Goal: Information Seeking & Learning: Learn about a topic

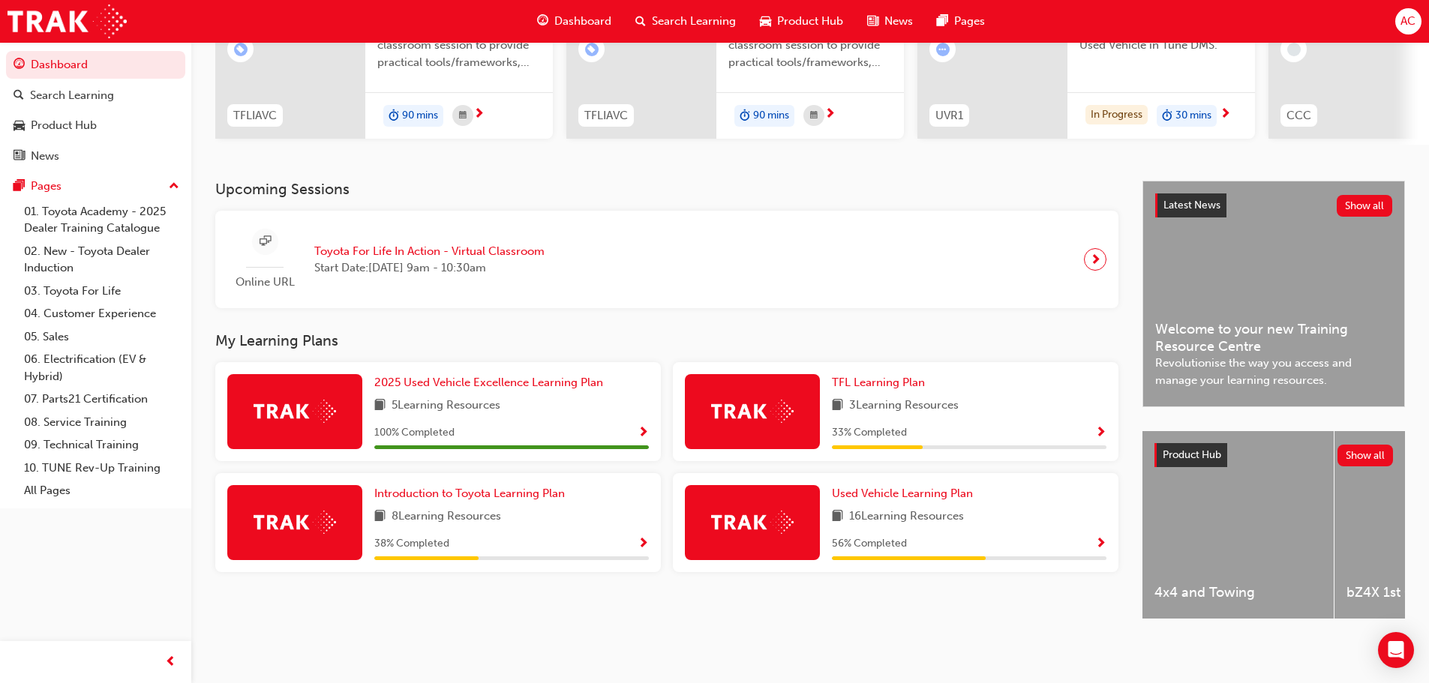
scroll to position [213, 0]
click at [446, 491] on span "Introduction to Toyota Learning Plan" at bounding box center [469, 494] width 191 height 14
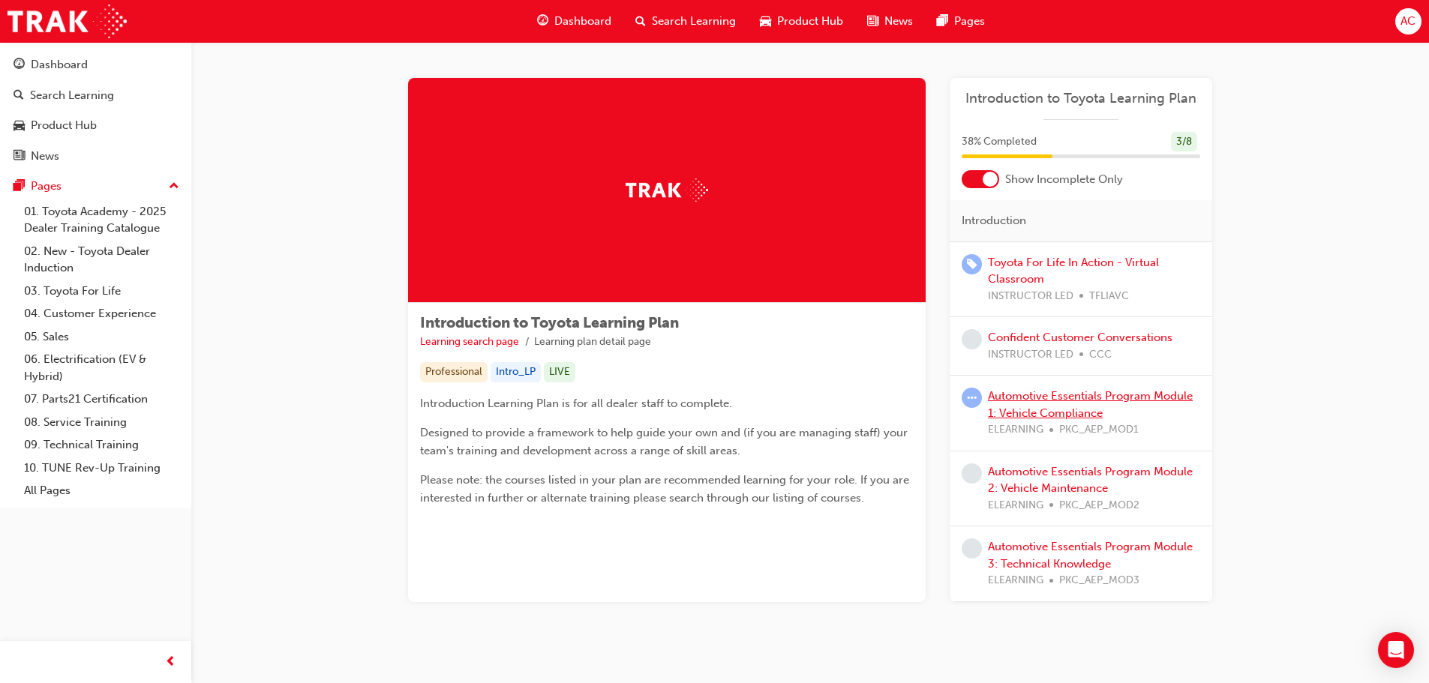
click at [1041, 398] on link "Automotive Essentials Program Module 1: Vehicle Compliance" at bounding box center [1090, 404] width 205 height 31
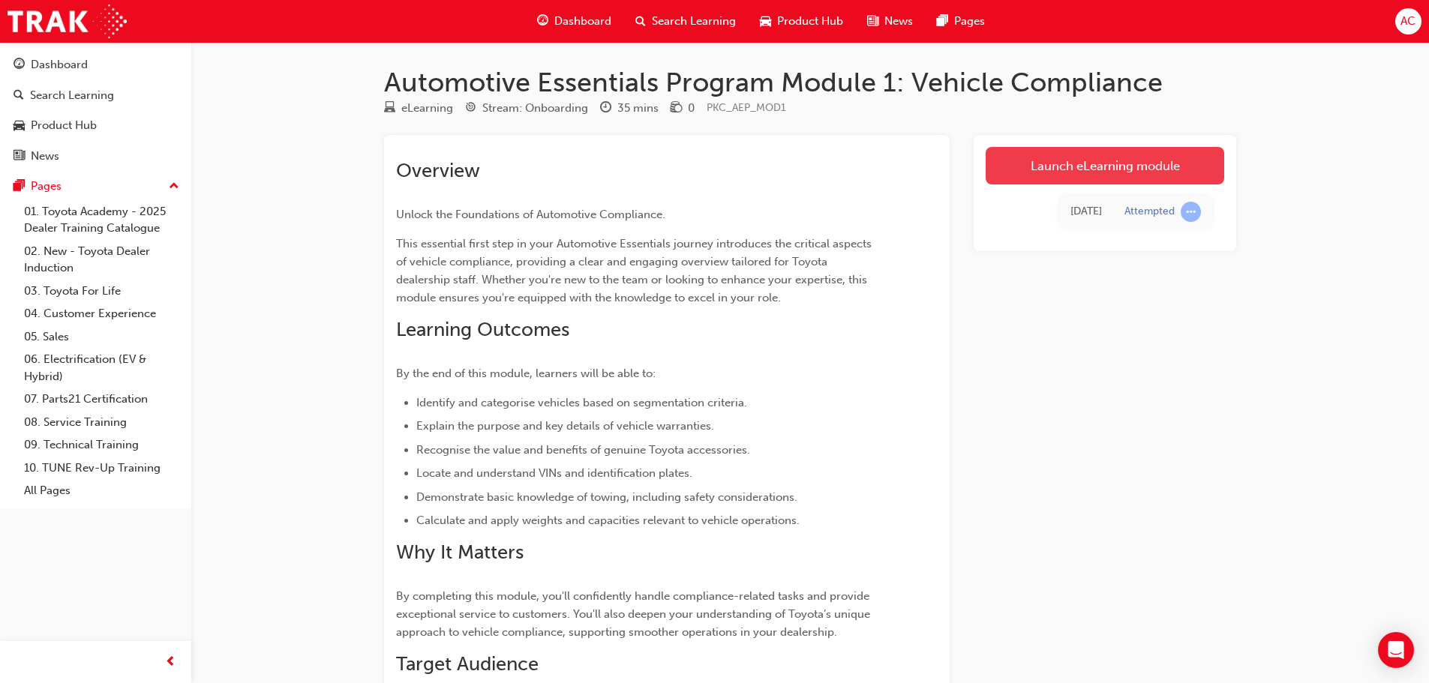
click at [1091, 162] on link "Launch eLearning module" at bounding box center [1105, 166] width 239 height 38
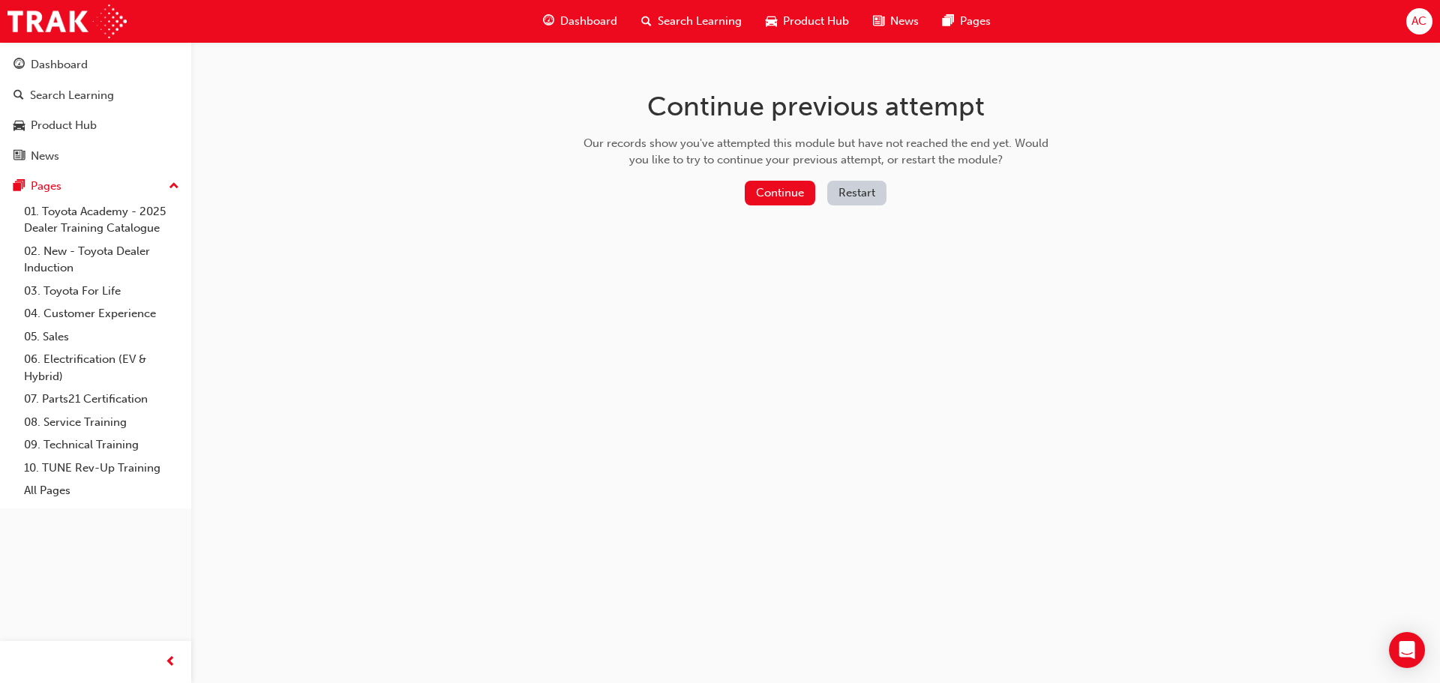
click at [872, 192] on button "Restart" at bounding box center [856, 193] width 59 height 25
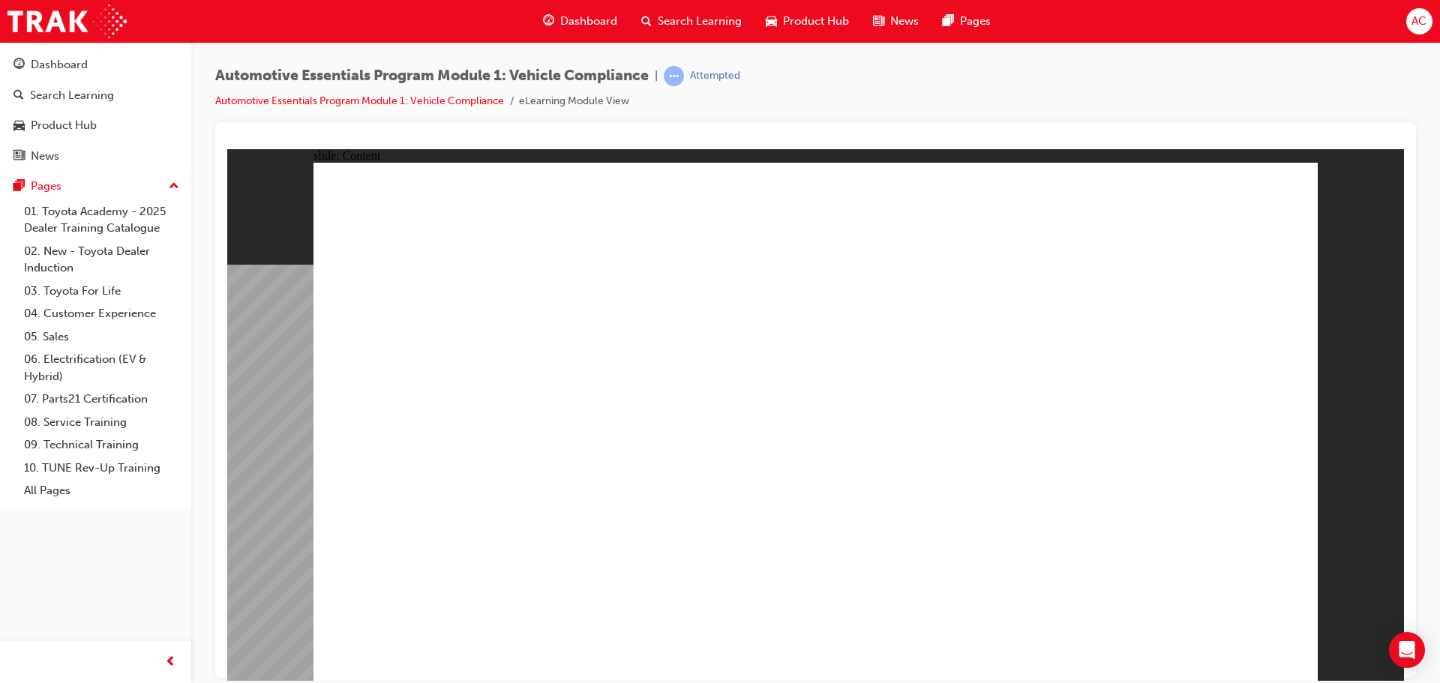
drag, startPoint x: 1154, startPoint y: 480, endPoint x: 811, endPoint y: 482, distance: 342.8
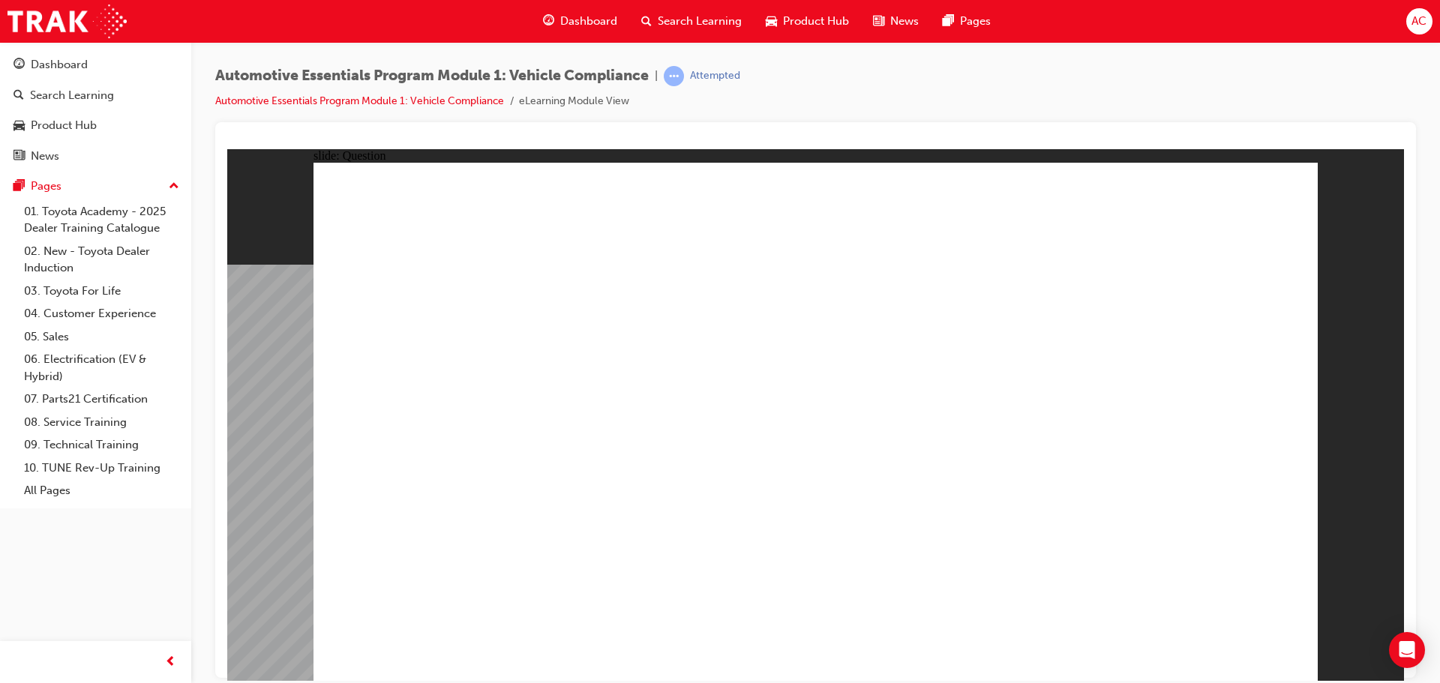
radio input "true"
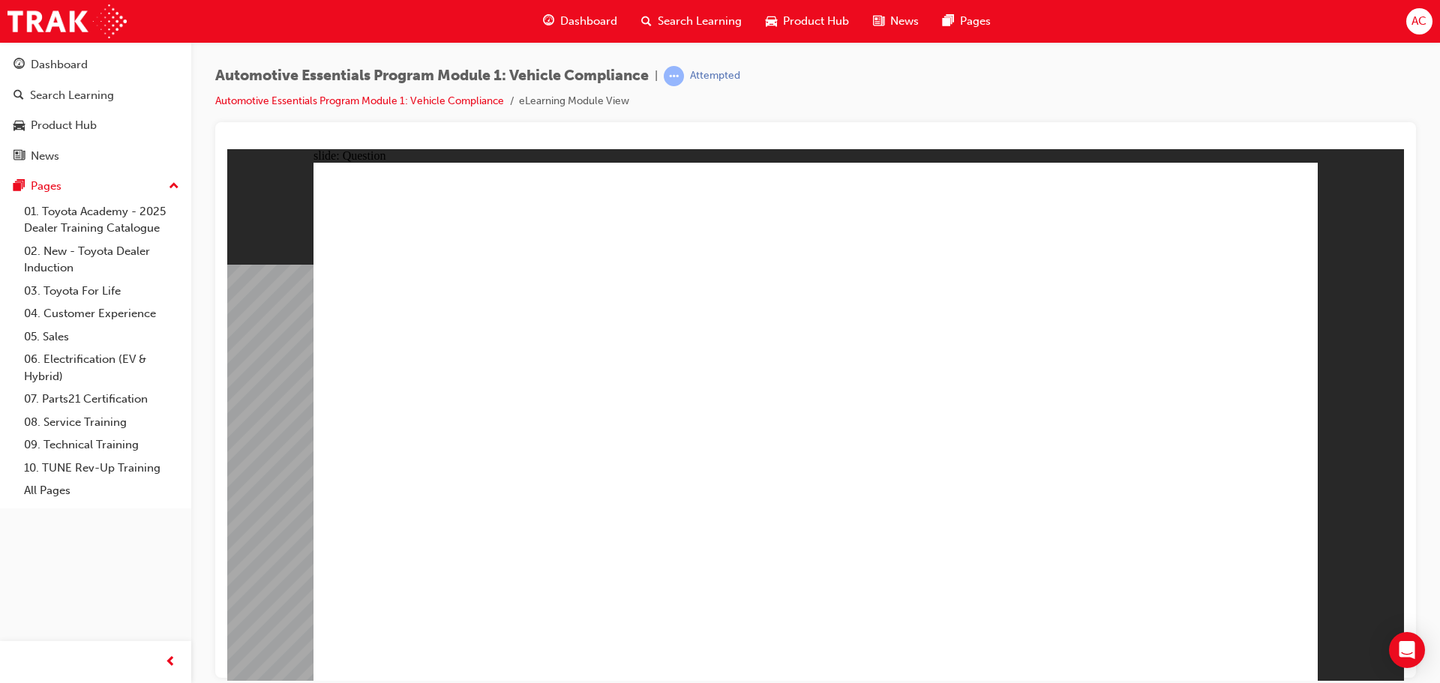
radio input "true"
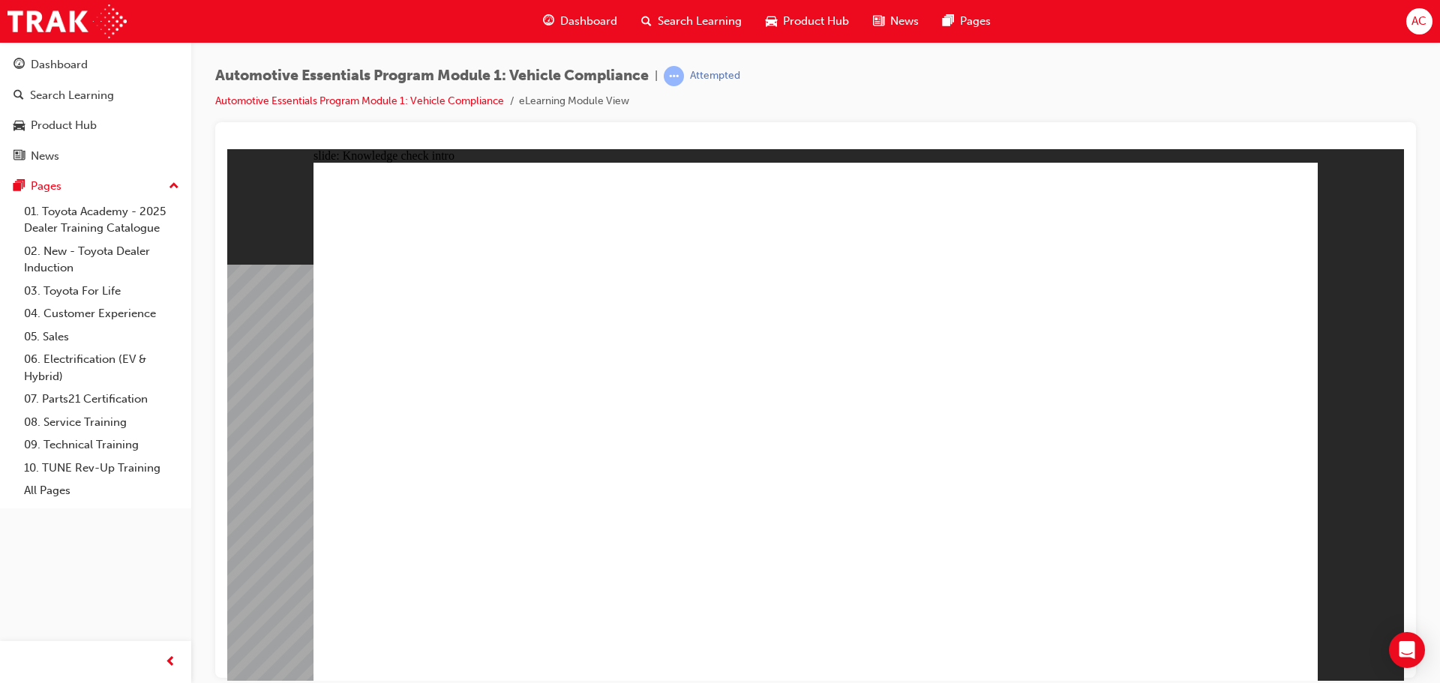
radio input "true"
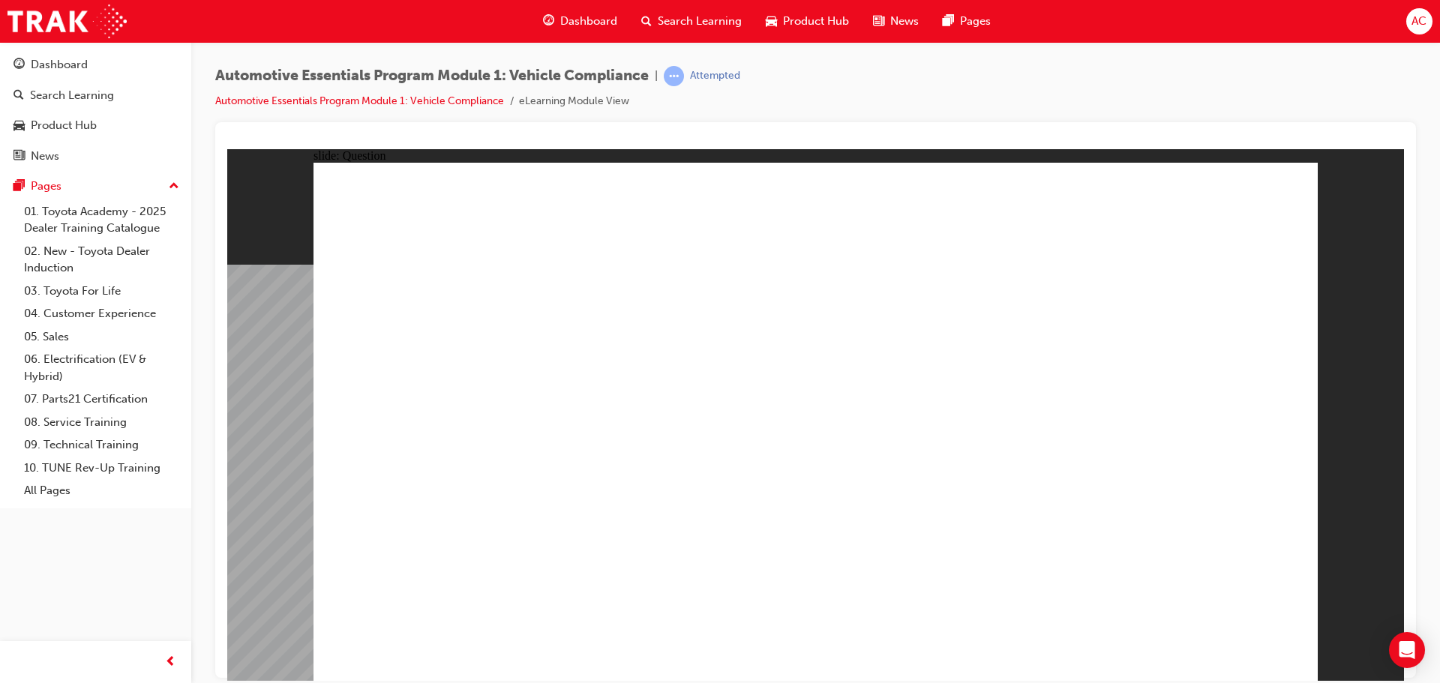
radio input "true"
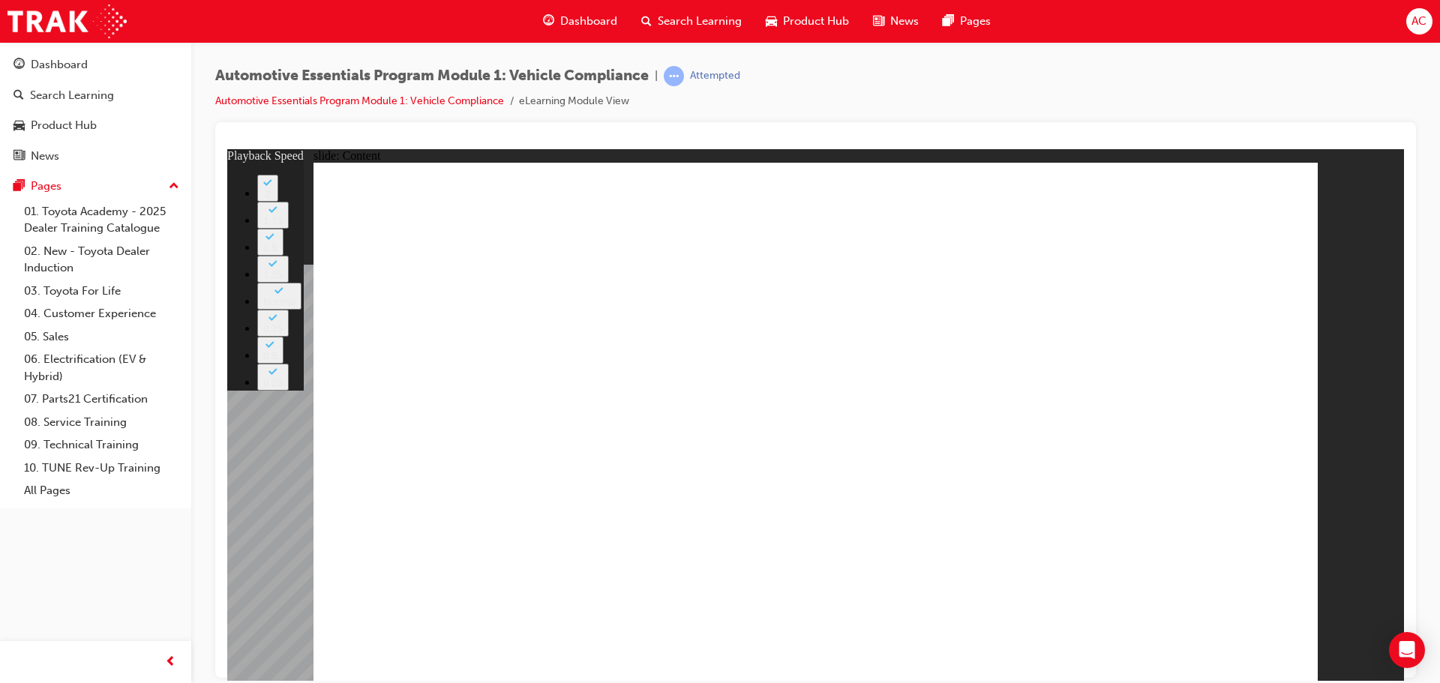
type input "43"
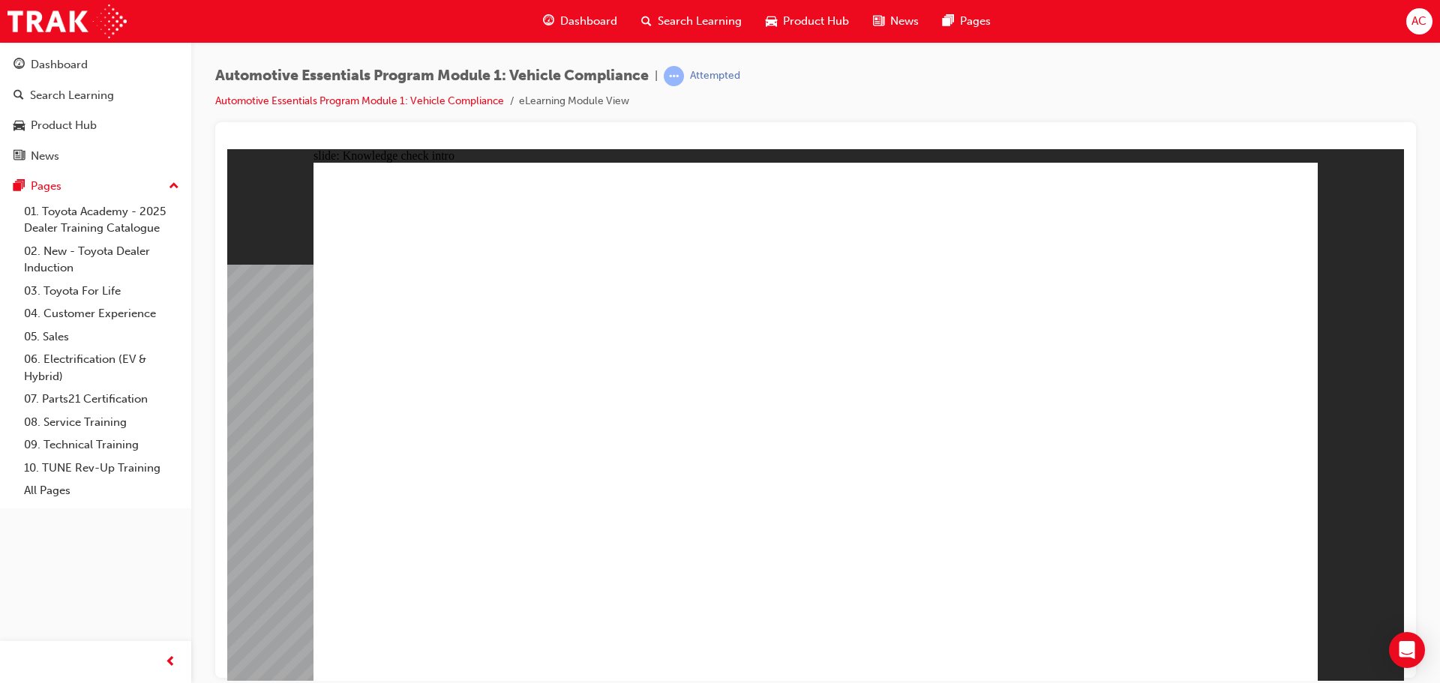
radio input "true"
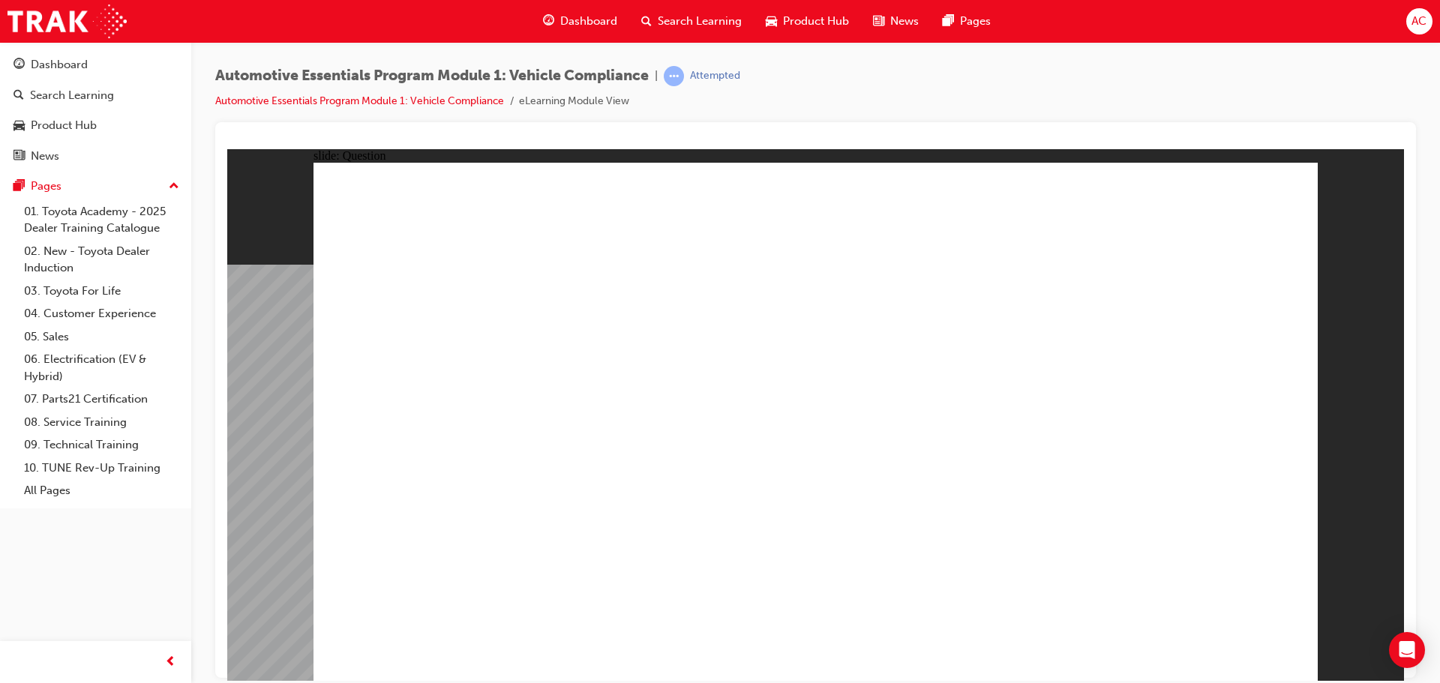
radio input "true"
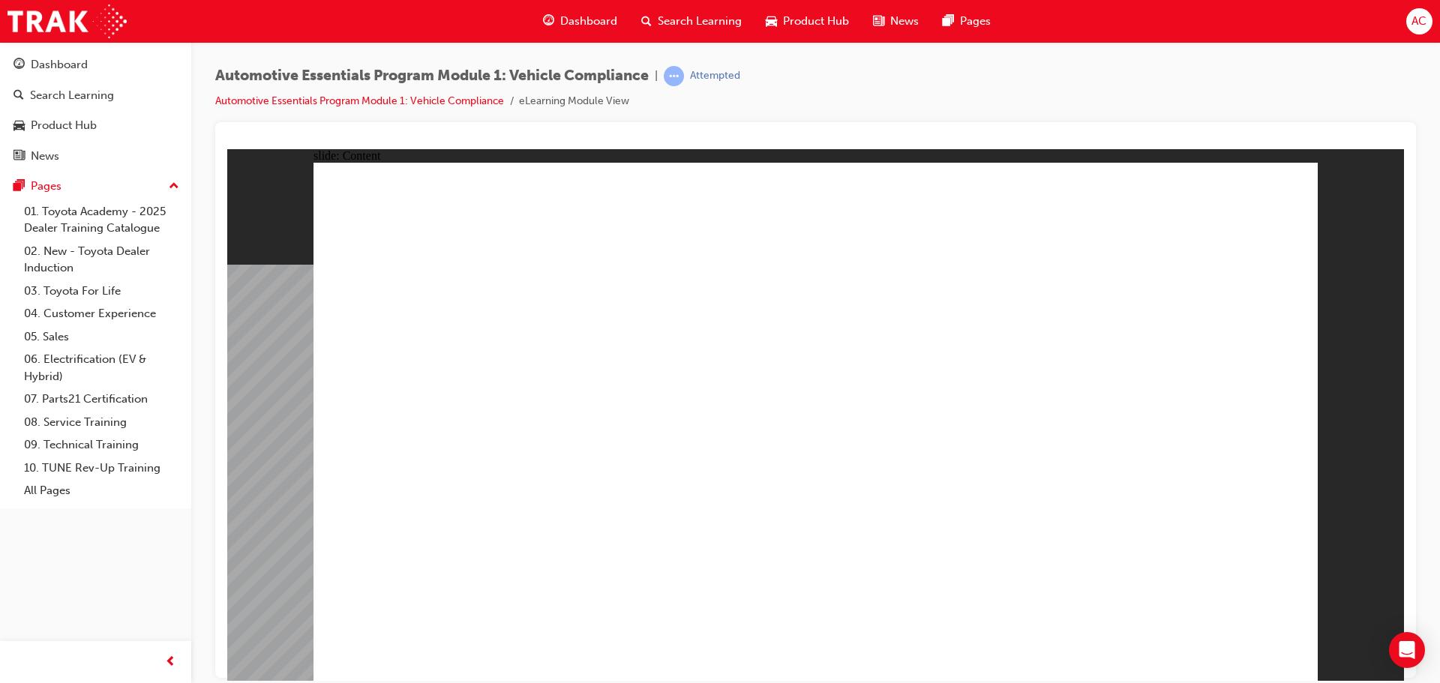
drag, startPoint x: 1263, startPoint y: 188, endPoint x: 1263, endPoint y: 206, distance: 18.0
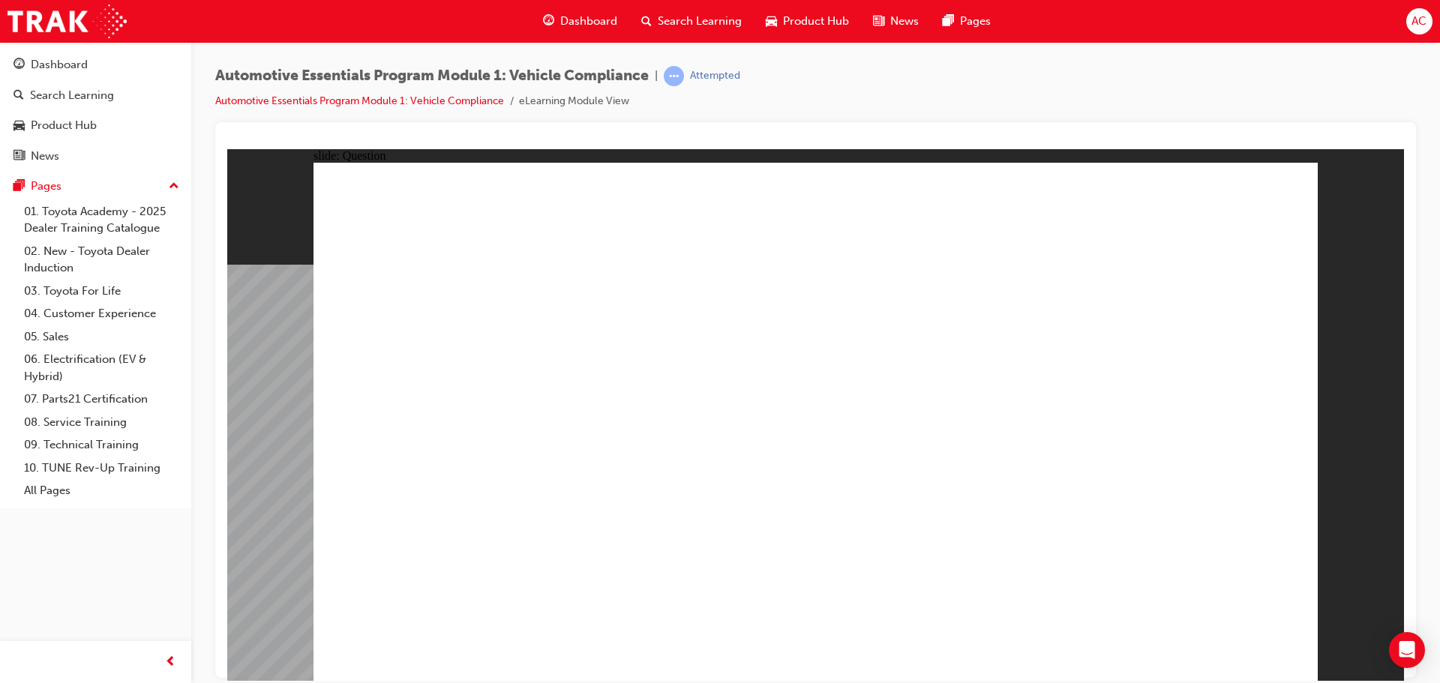
radio input "true"
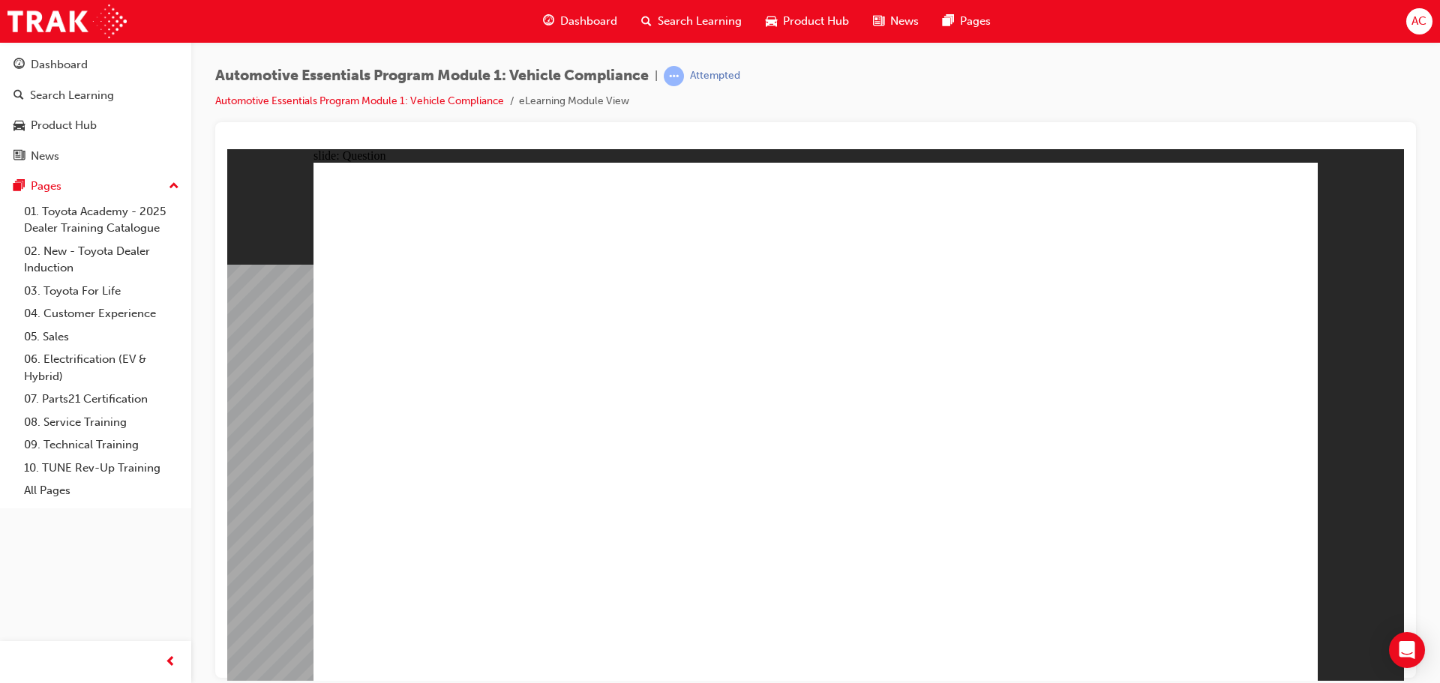
radio input "true"
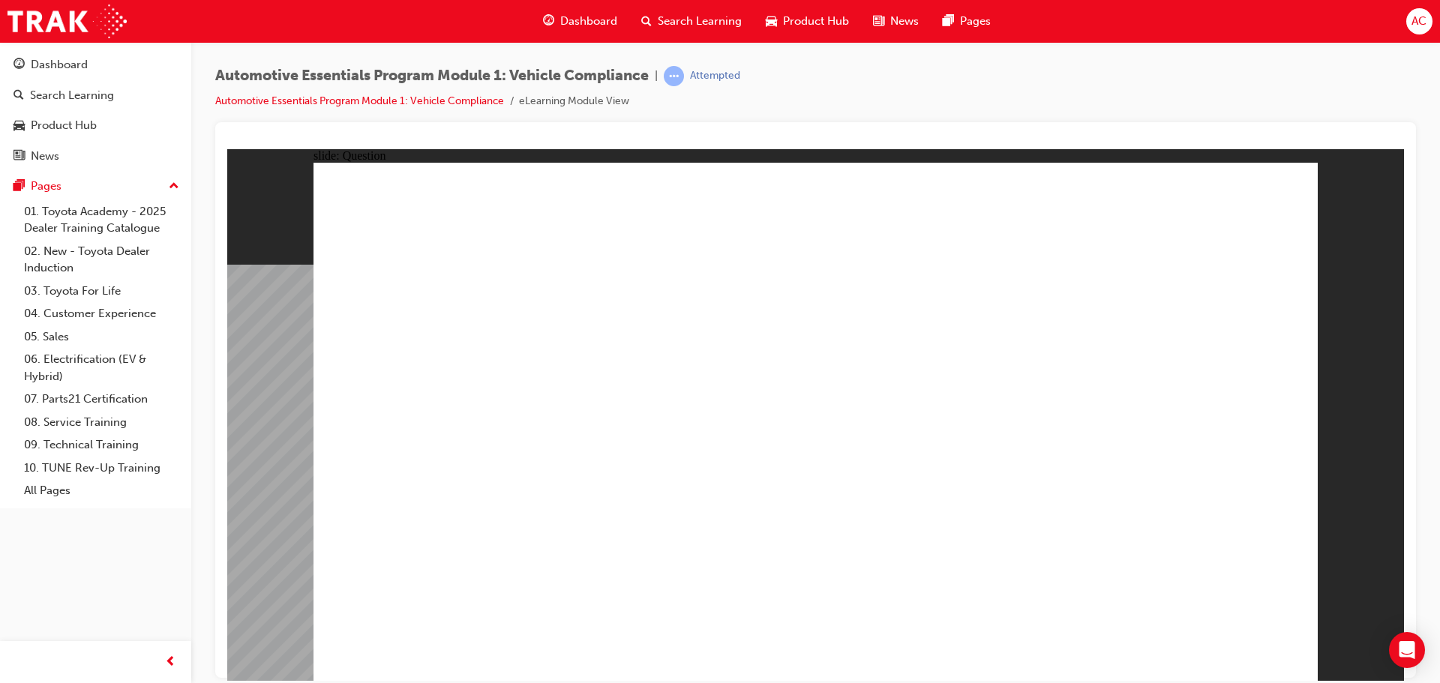
radio input "true"
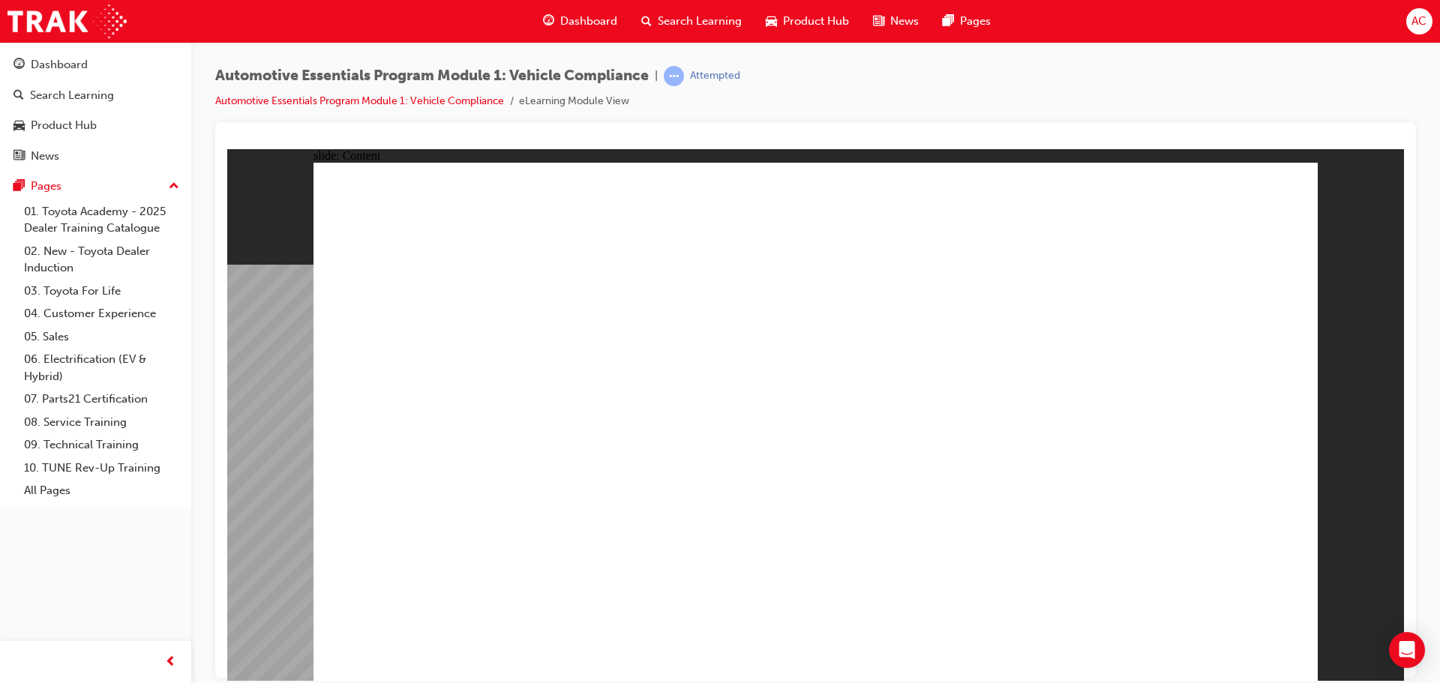
drag, startPoint x: 767, startPoint y: 401, endPoint x: 769, endPoint y: 409, distance: 7.6
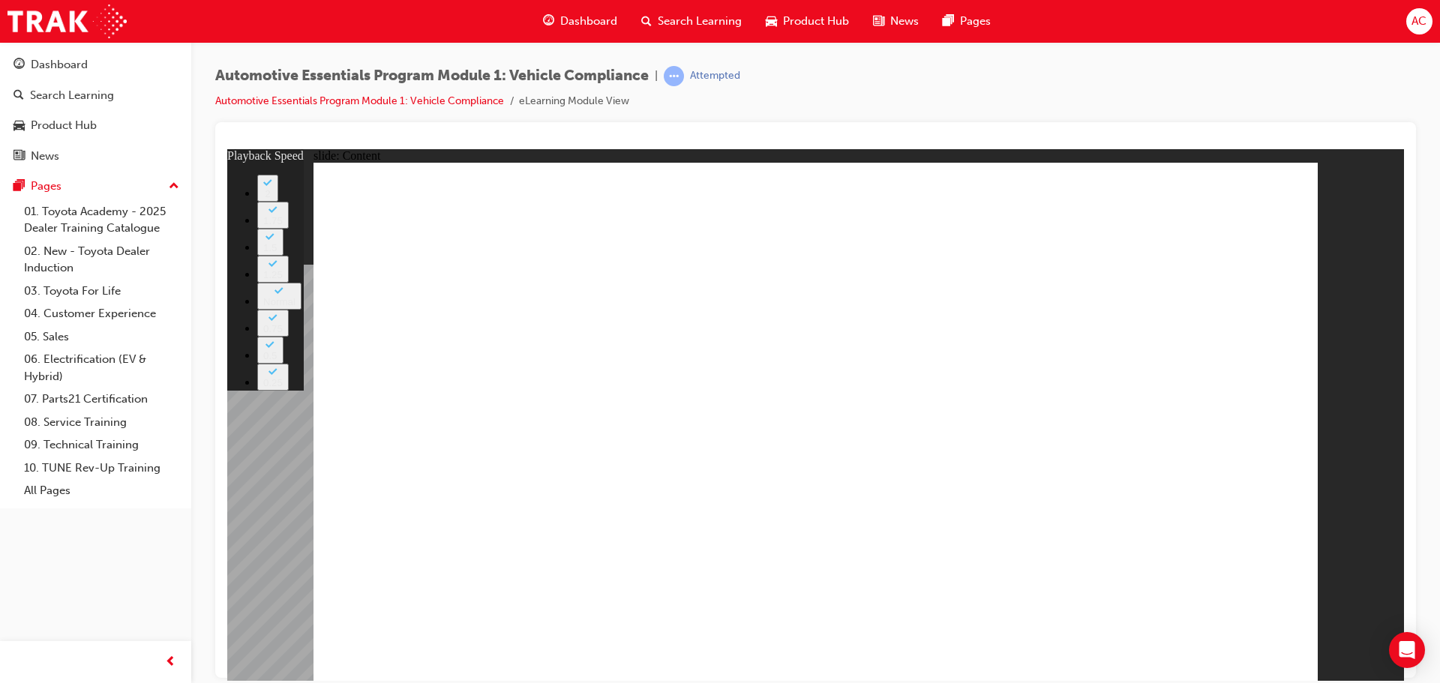
type input "35"
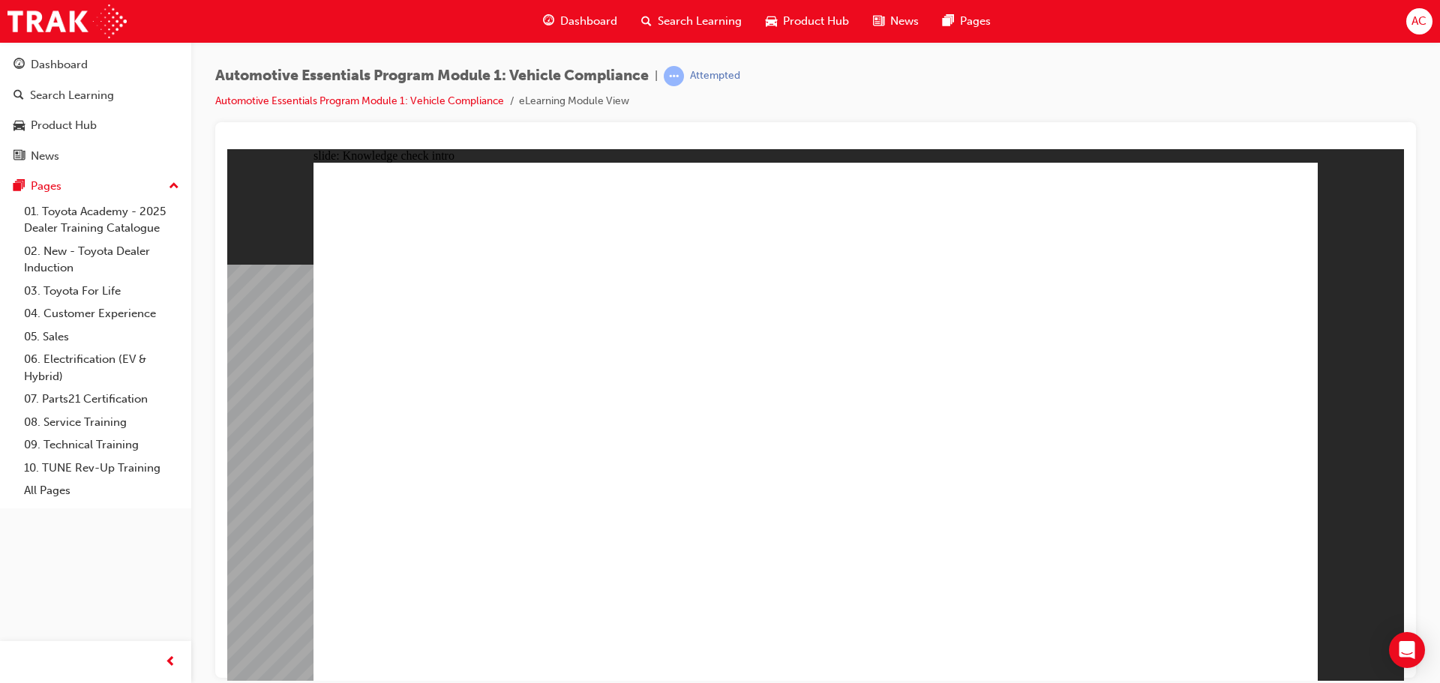
radio input "true"
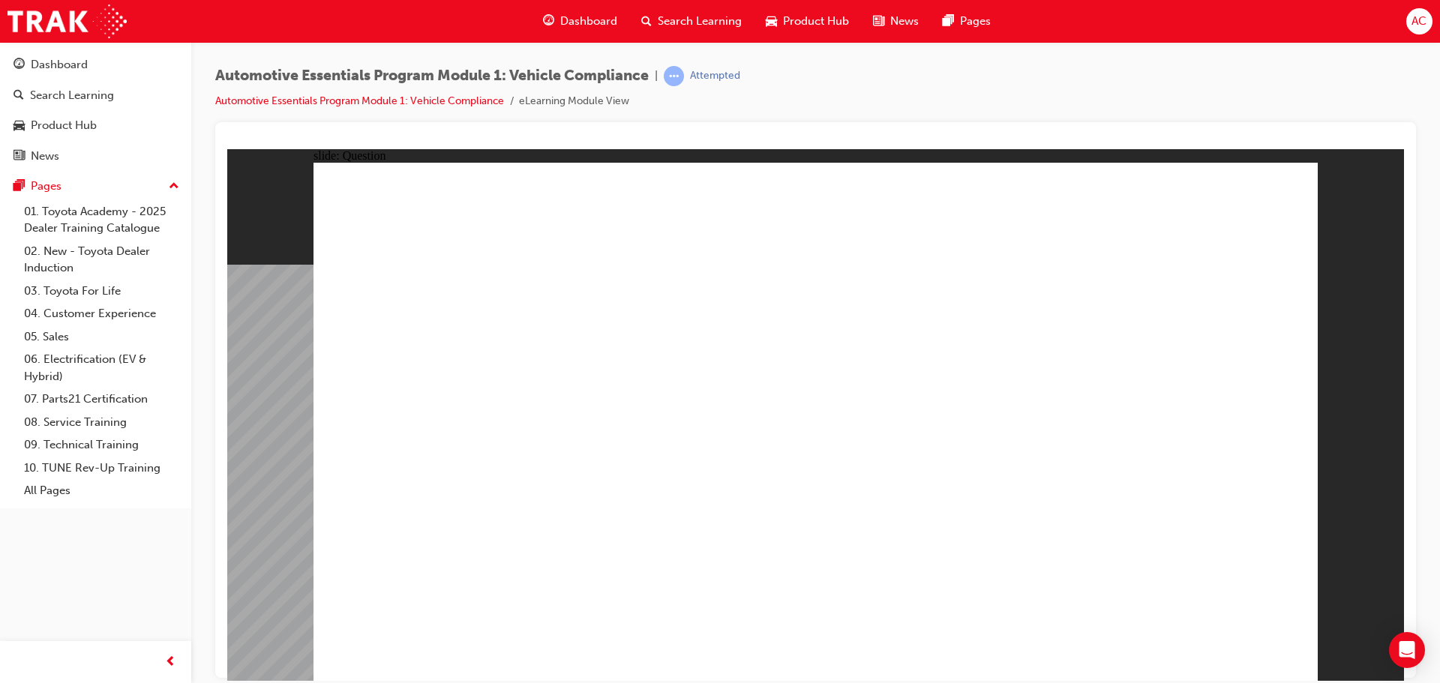
radio input "true"
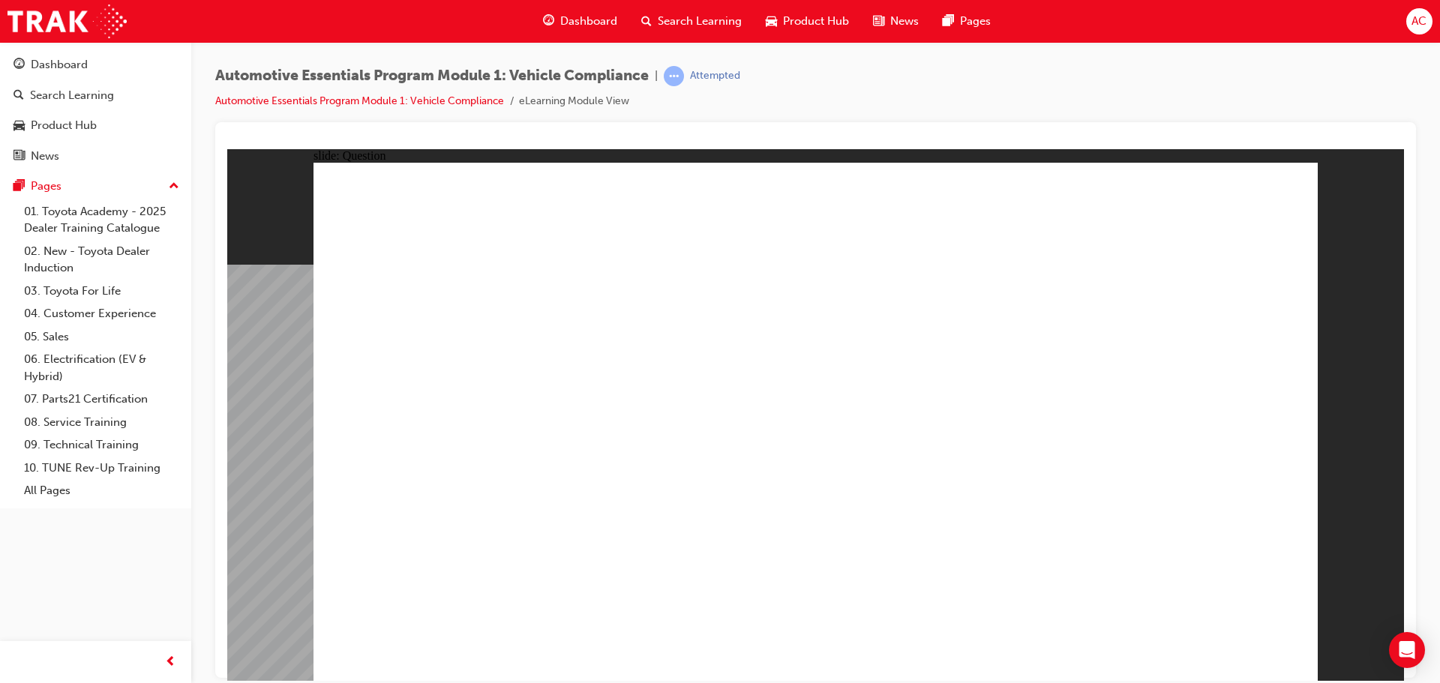
radio input "true"
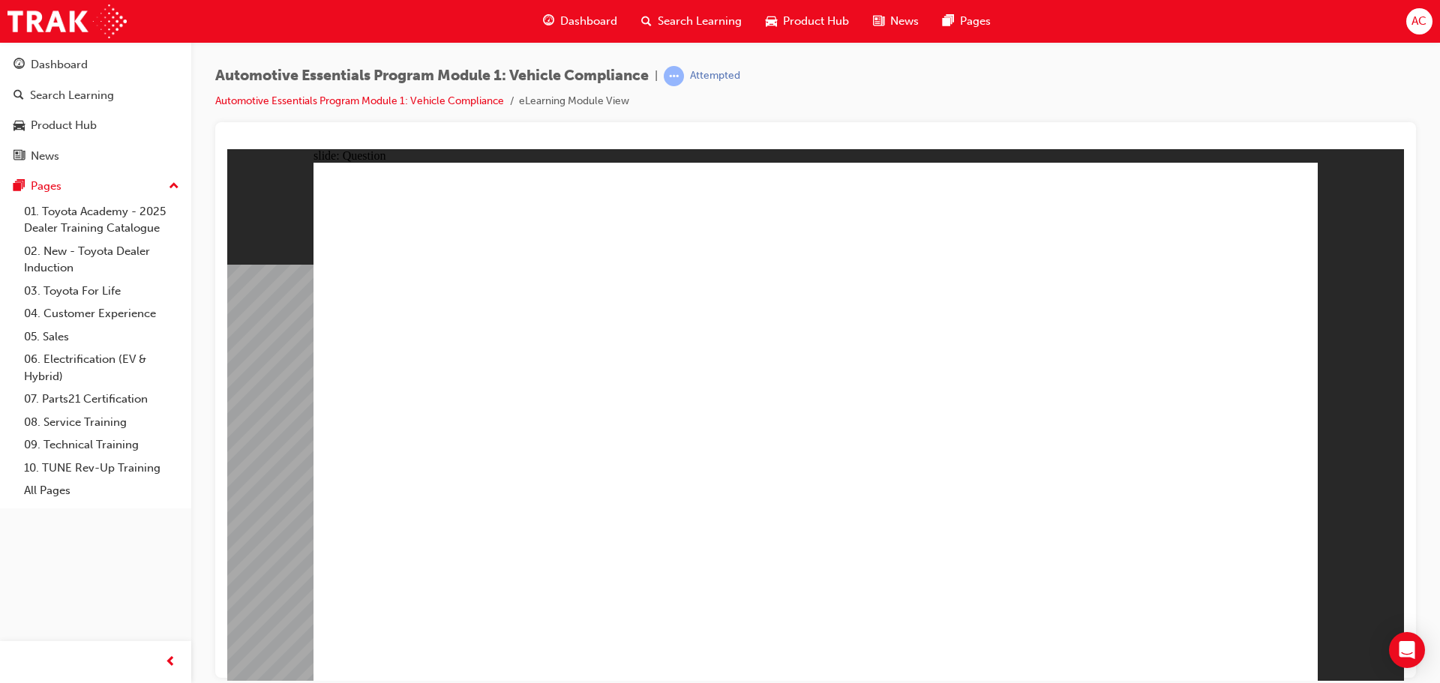
radio input "true"
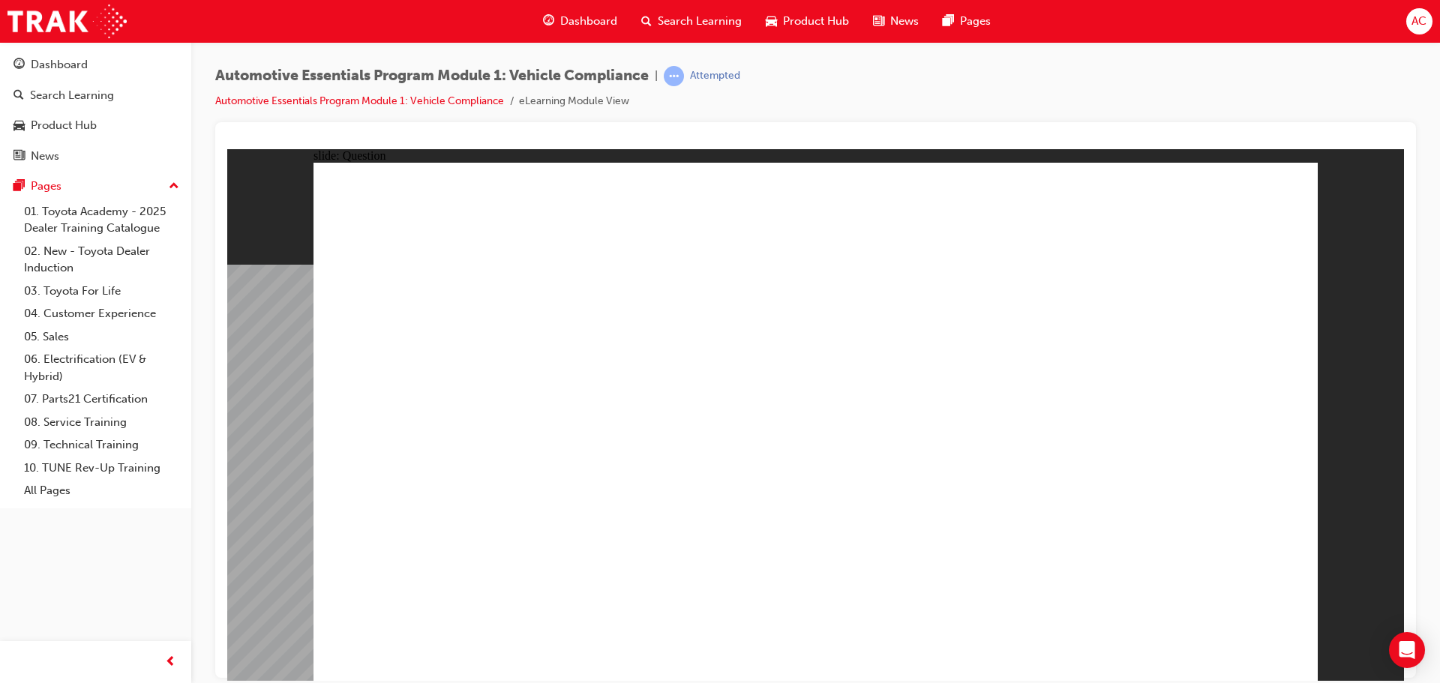
radio input "true"
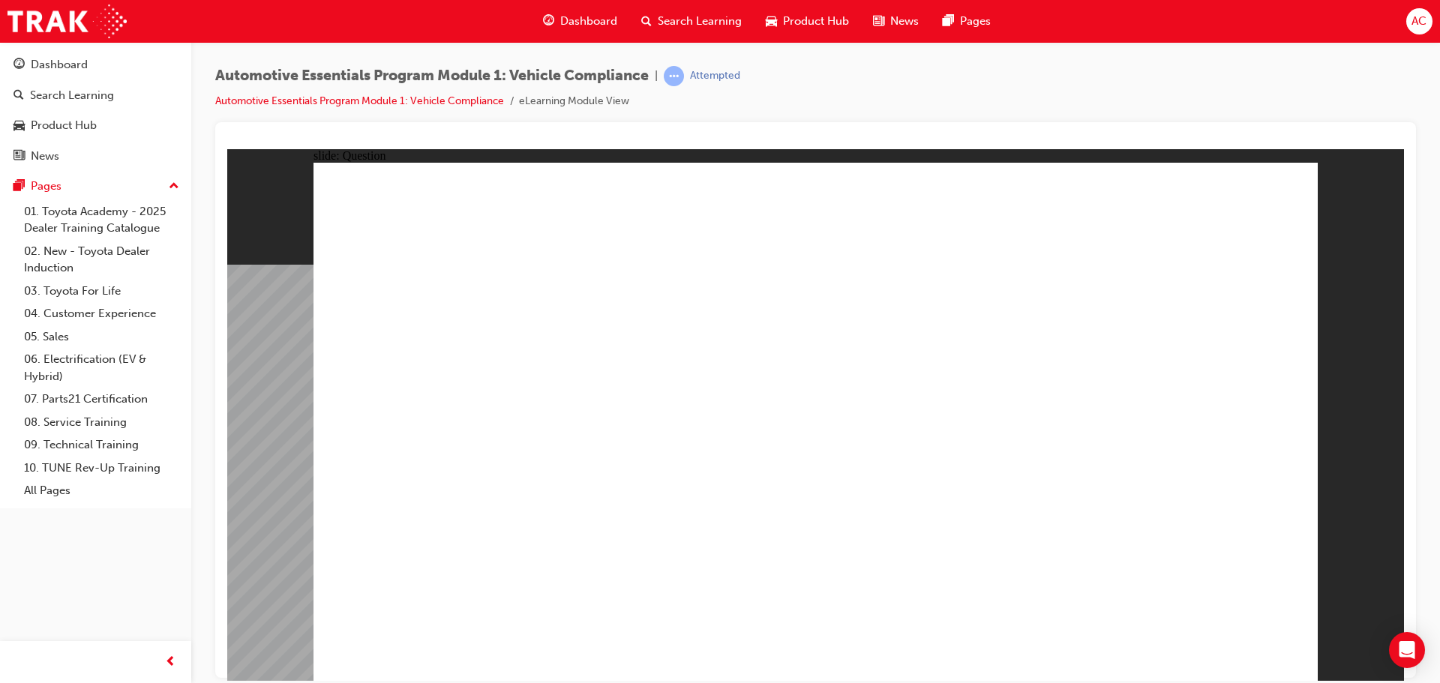
radio input "true"
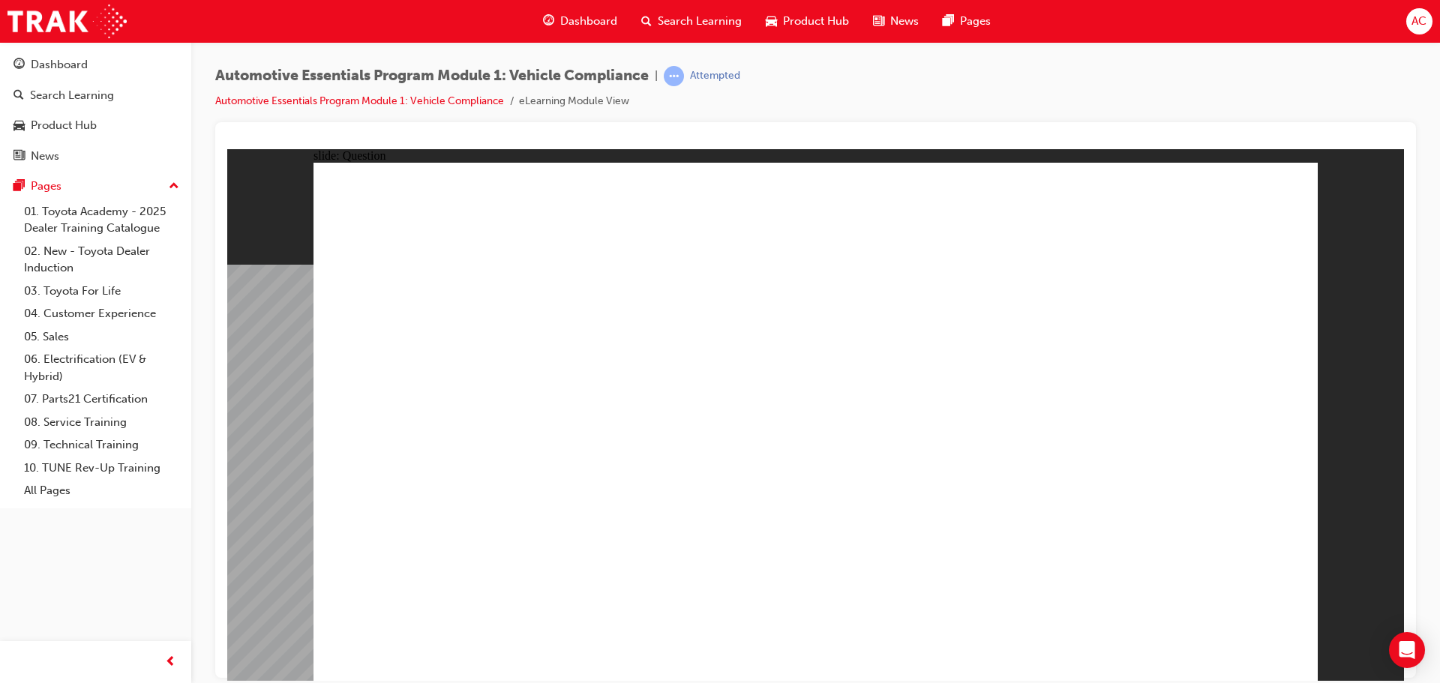
radio input "true"
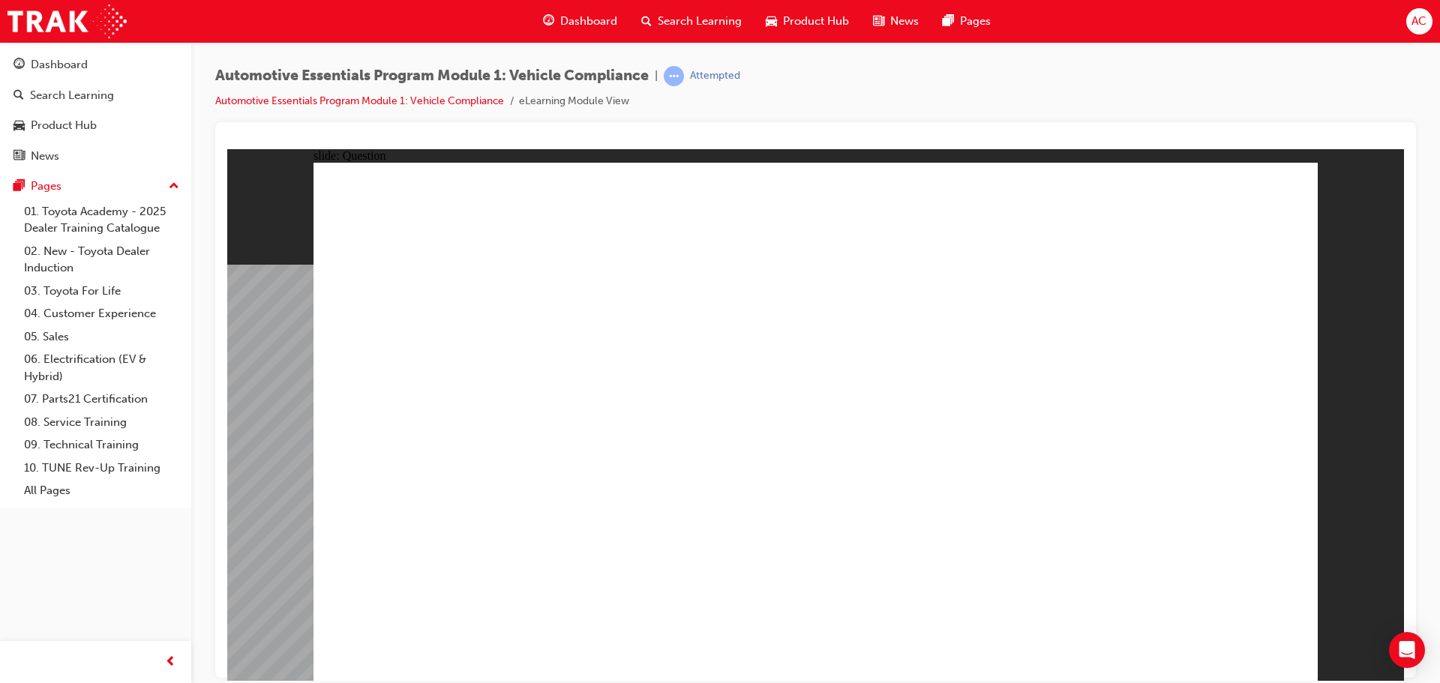
radio input "true"
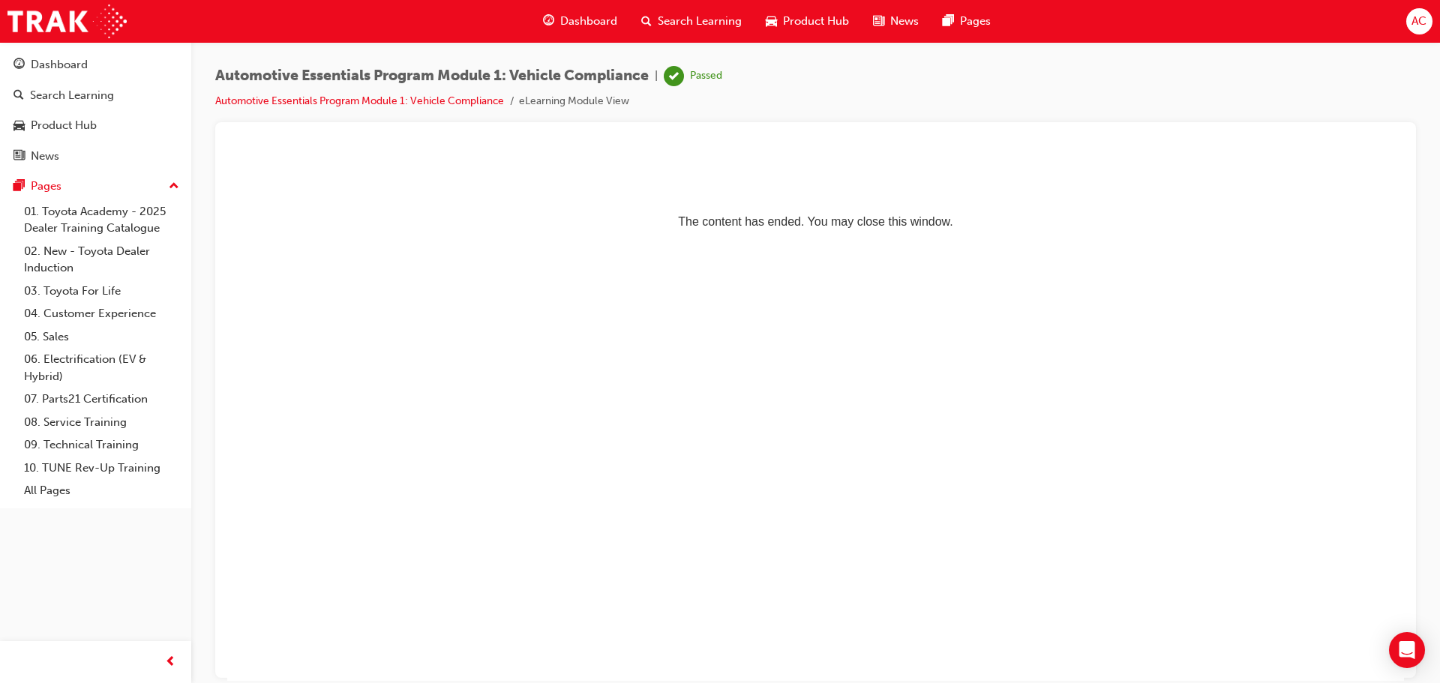
click at [581, 17] on span "Dashboard" at bounding box center [588, 21] width 57 height 17
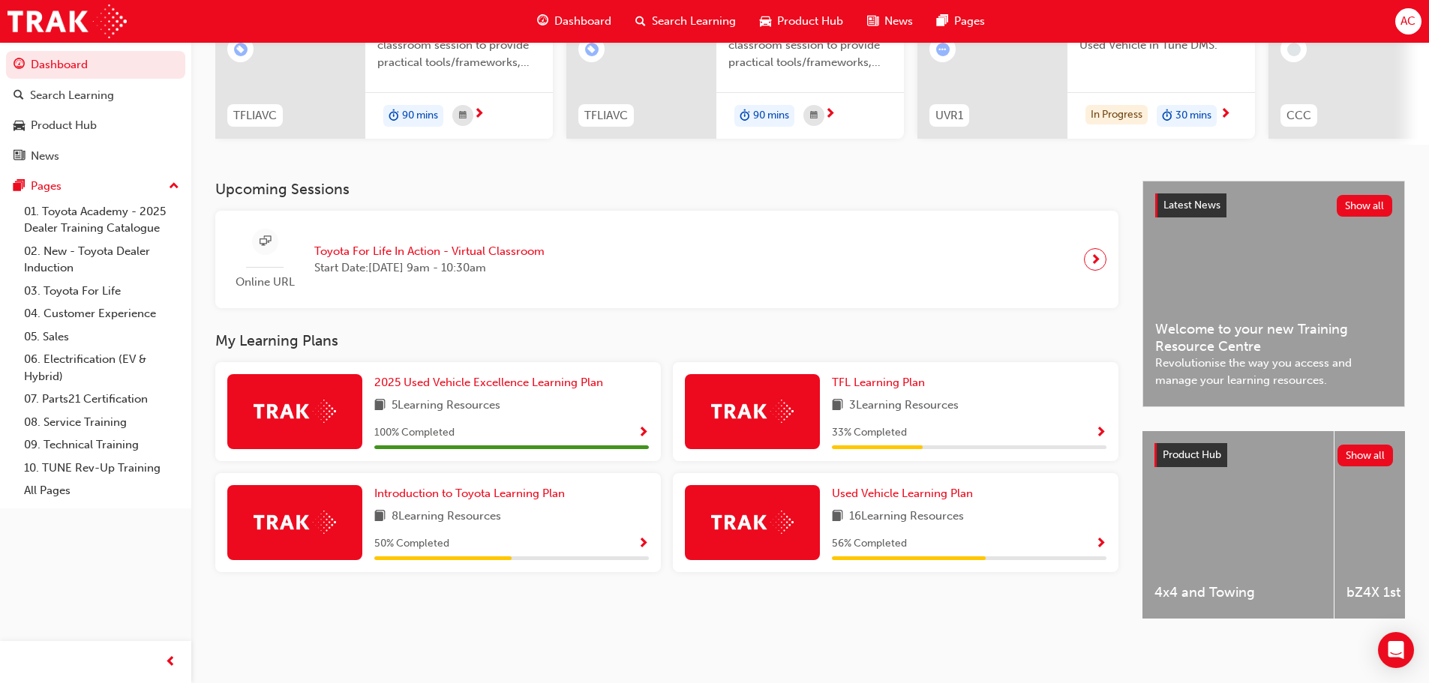
scroll to position [213, 0]
click at [461, 487] on span "Introduction to Toyota Learning Plan" at bounding box center [469, 494] width 191 height 14
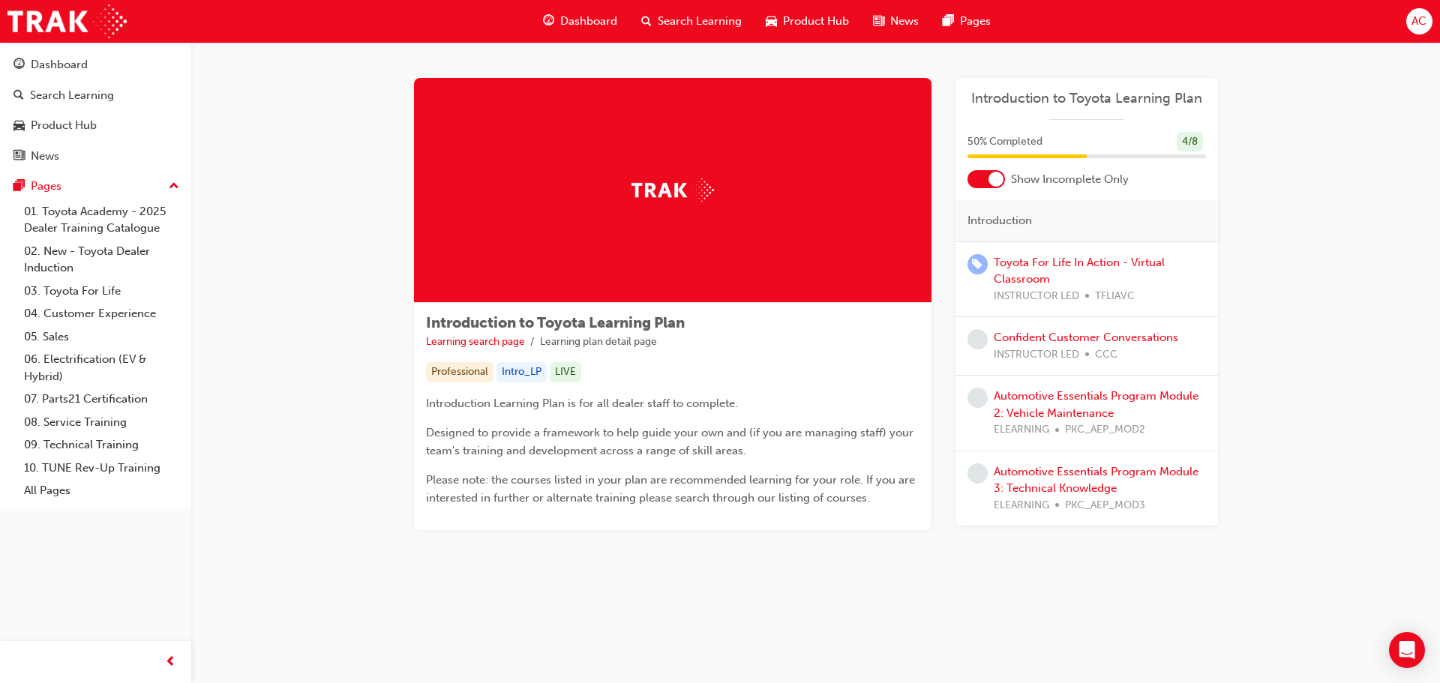
click at [561, 14] on span "Dashboard" at bounding box center [588, 21] width 57 height 17
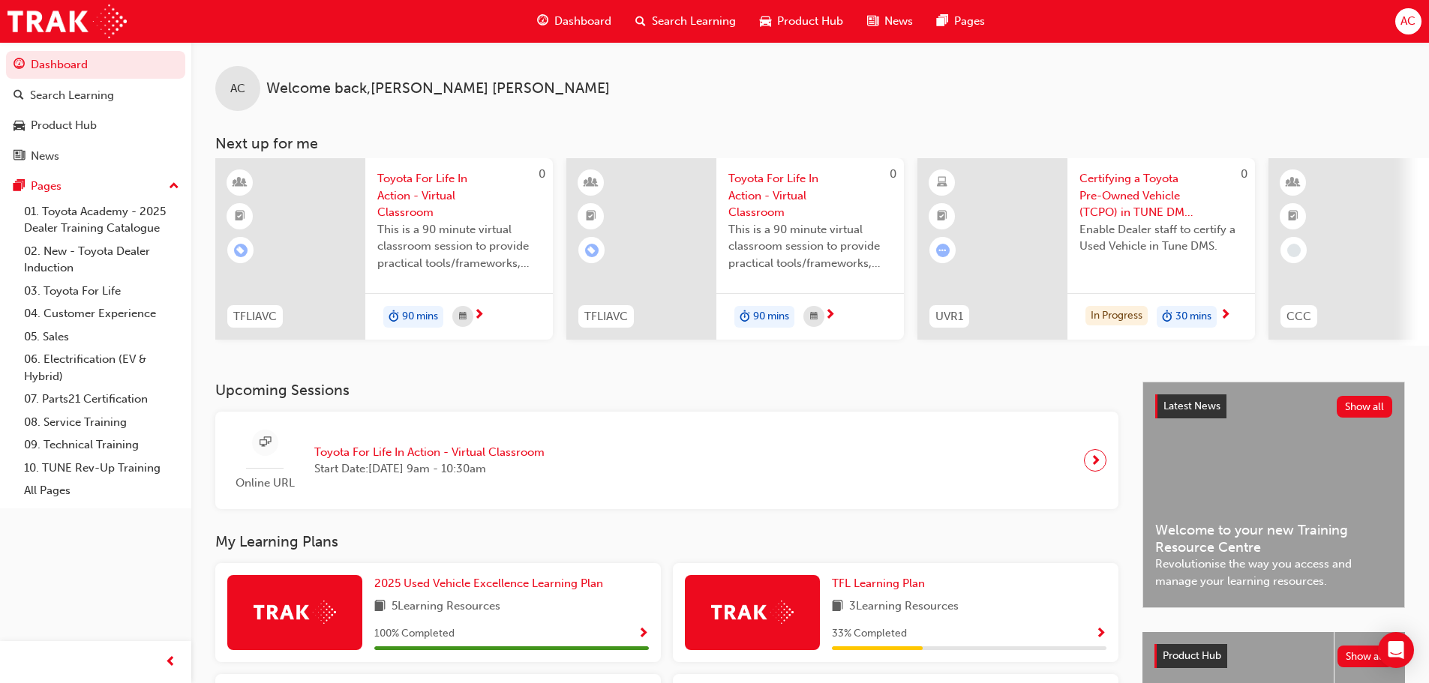
click at [881, 415] on div "Upcoming Sessions Online URL Toyota For Life In Action - Virtual Classroom Star…" at bounding box center [678, 446] width 927 height 128
